Goal: Task Accomplishment & Management: Complete application form

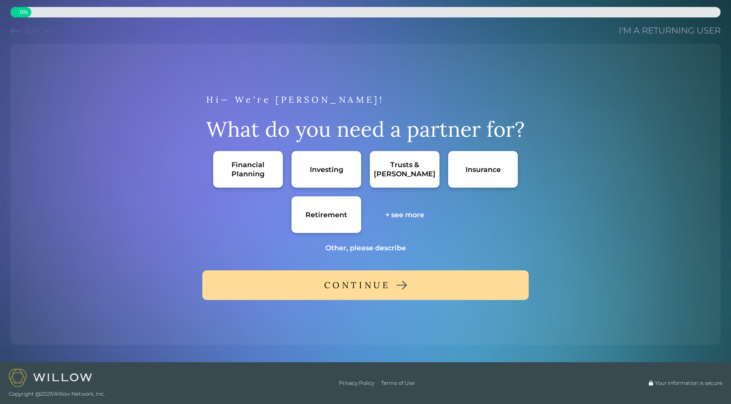
click at [249, 168] on div "Financial Planning" at bounding box center [248, 169] width 52 height 18
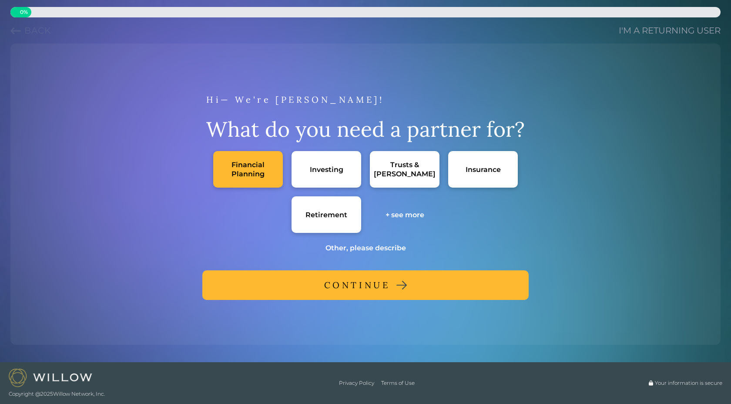
click at [381, 289] on div "CONTINUE" at bounding box center [357, 285] width 66 height 16
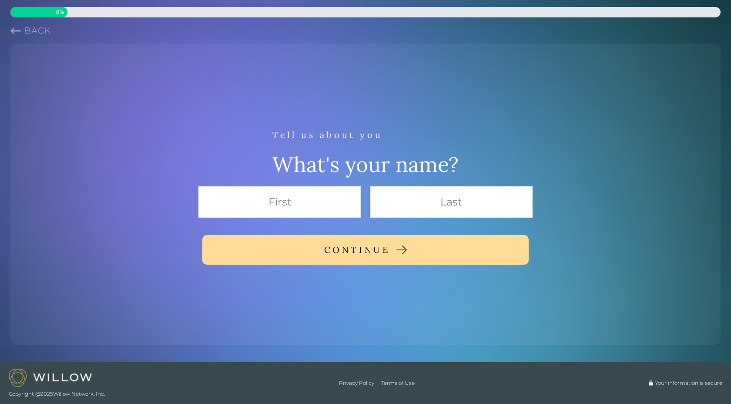
click at [32, 30] on span "Back" at bounding box center [37, 30] width 27 height 10
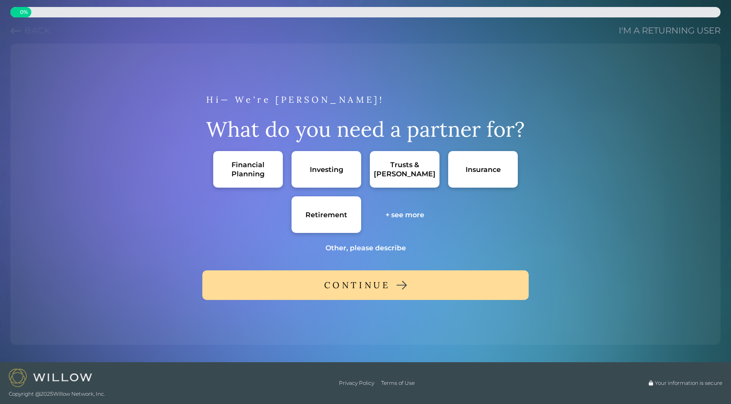
click at [293, 97] on div "Hi— We're [PERSON_NAME]!" at bounding box center [365, 100] width 319 height 16
click at [24, 380] on img at bounding box center [51, 378] width 84 height 18
click at [679, 36] on link "I'm a returning user" at bounding box center [670, 30] width 102 height 12
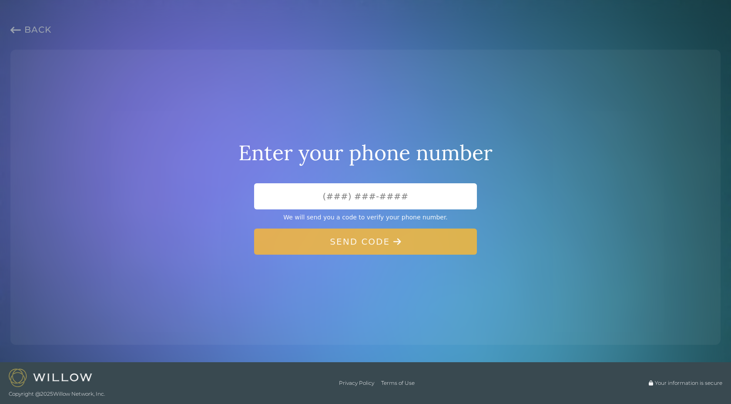
click at [21, 30] on link "Back" at bounding box center [30, 30] width 41 height 12
